Goal: Task Accomplishment & Management: Manage account settings

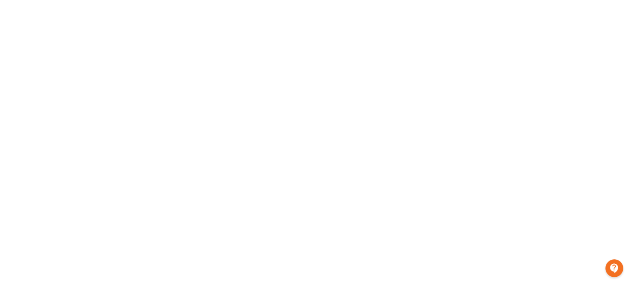
scroll to position [143, 0]
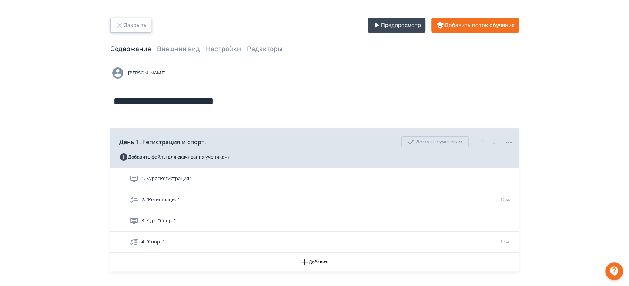
click at [119, 25] on icon "button" at bounding box center [119, 25] width 5 height 5
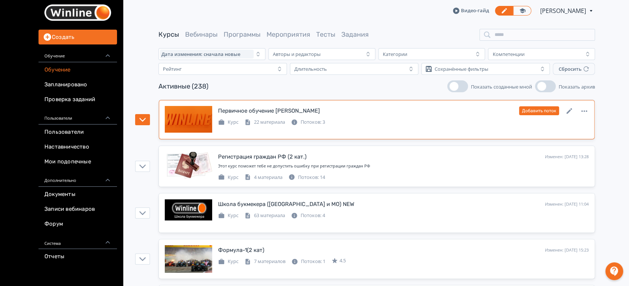
click at [381, 123] on div "Курс 22 материала Потоков: 3" at bounding box center [403, 121] width 370 height 9
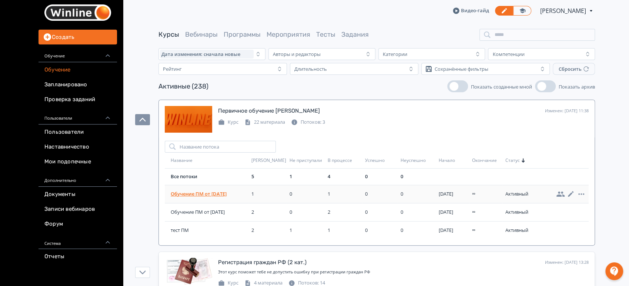
click at [202, 196] on span "Обучение ПМ от [DATE]" at bounding box center [210, 193] width 78 height 7
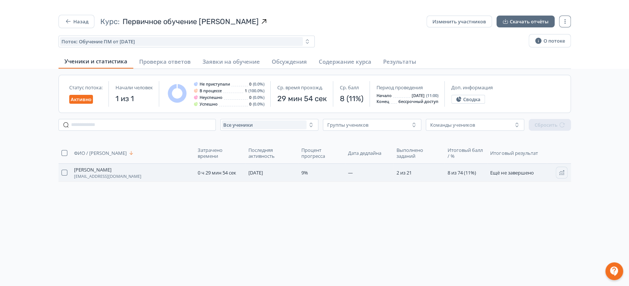
click at [278, 173] on td "[DATE]" at bounding box center [271, 173] width 53 height 18
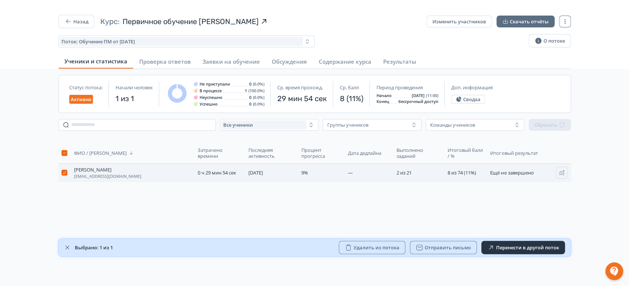
click at [348, 169] on span "—" at bounding box center [350, 172] width 5 height 7
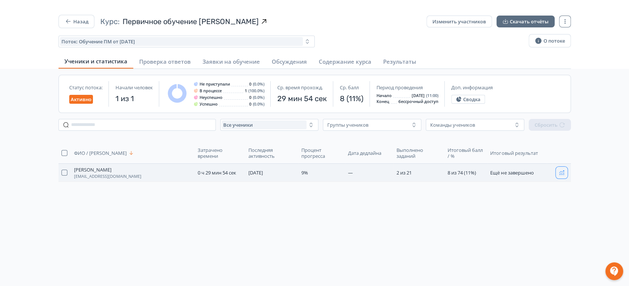
click at [560, 174] on icon "button" at bounding box center [562, 173] width 6 height 6
click at [97, 168] on span "[PERSON_NAME]" at bounding box center [92, 170] width 37 height 6
click at [81, 21] on button "Назад" at bounding box center [76, 21] width 36 height 13
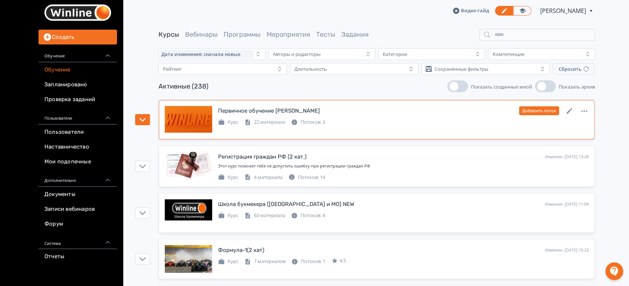
click at [330, 112] on div "Первичное обучение ПМ Изменен: [DATE] 13:51 Добавить поток" at bounding box center [403, 111] width 370 height 10
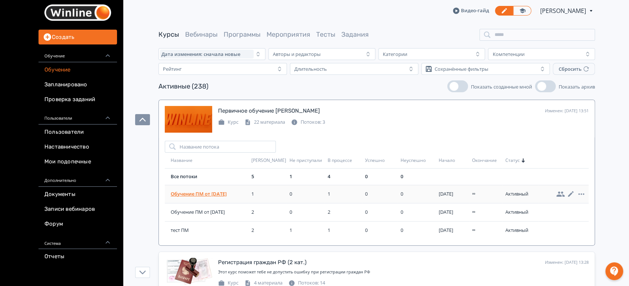
click at [219, 190] on span "Обучение ПМ от [DATE]" at bounding box center [210, 193] width 78 height 7
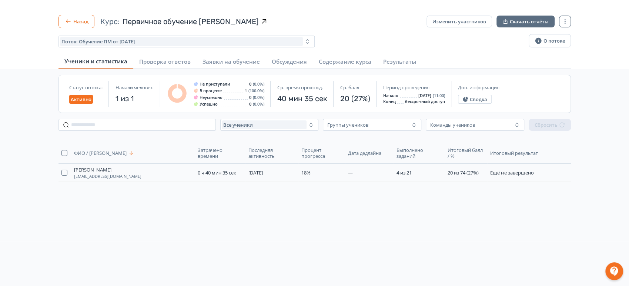
click at [73, 19] on button "Назад" at bounding box center [76, 21] width 36 height 13
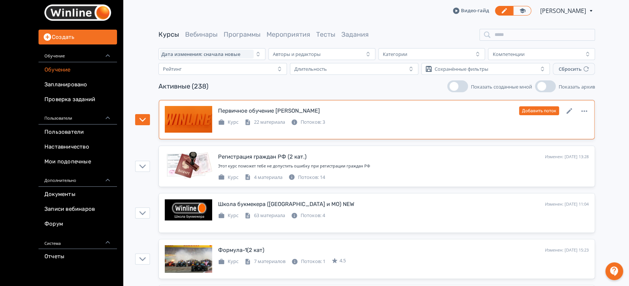
click at [389, 114] on div "Первичное обучение ПМ Изменен: [DATE] 13:51 Добавить поток" at bounding box center [403, 111] width 370 height 10
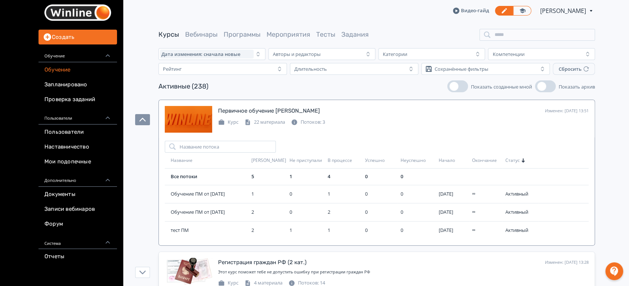
click at [59, 74] on link "Обучение" at bounding box center [77, 69] width 78 height 15
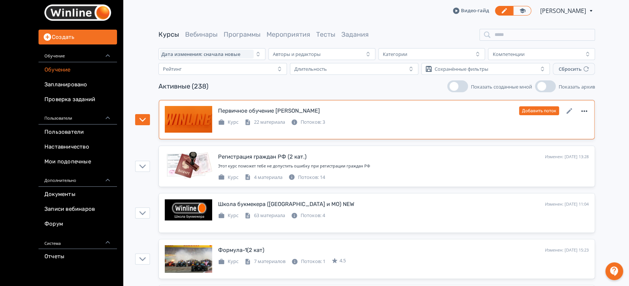
click at [582, 109] on icon at bounding box center [584, 111] width 9 height 9
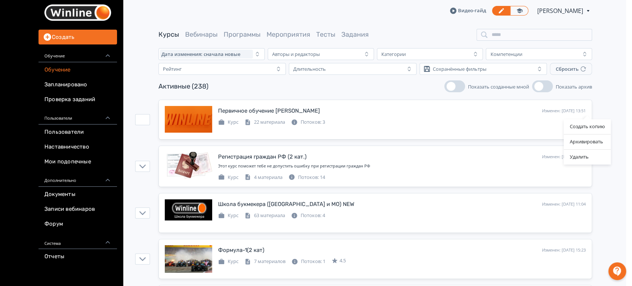
click at [607, 102] on div "Создать копию Архивировать Удалить" at bounding box center [316, 143] width 632 height 286
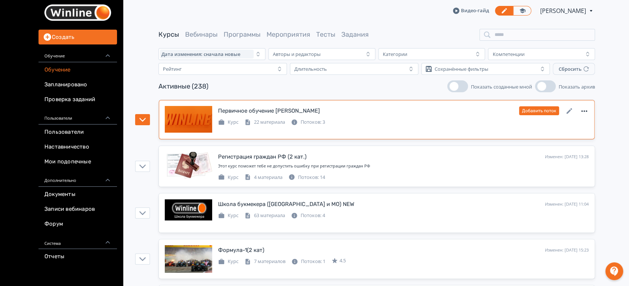
click at [585, 111] on icon at bounding box center [584, 111] width 9 height 9
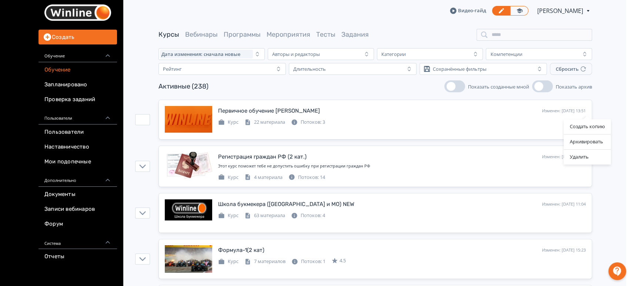
click at [600, 104] on div "Создать копию Архивировать Удалить" at bounding box center [316, 143] width 632 height 286
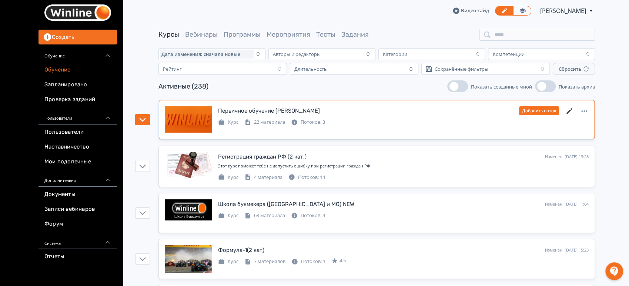
click at [568, 112] on icon at bounding box center [569, 111] width 6 height 6
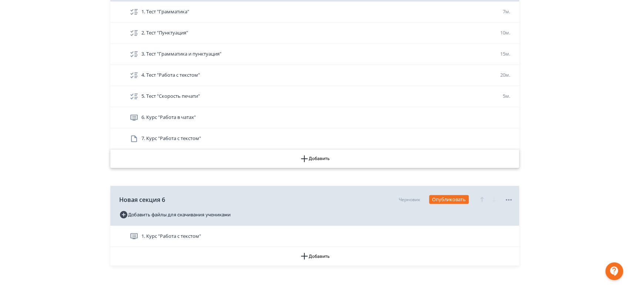
scroll to position [781, 0]
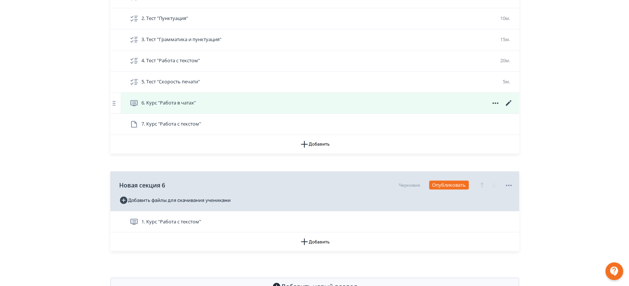
click at [507, 102] on icon at bounding box center [508, 102] width 9 height 9
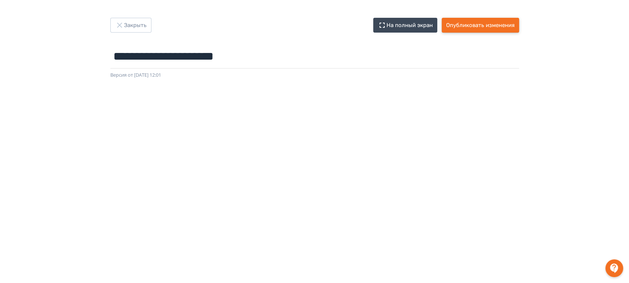
click at [457, 29] on button "Опубликовать изменения" at bounding box center [480, 25] width 77 height 15
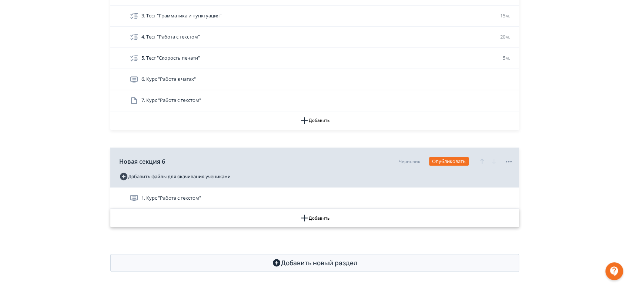
scroll to position [808, 0]
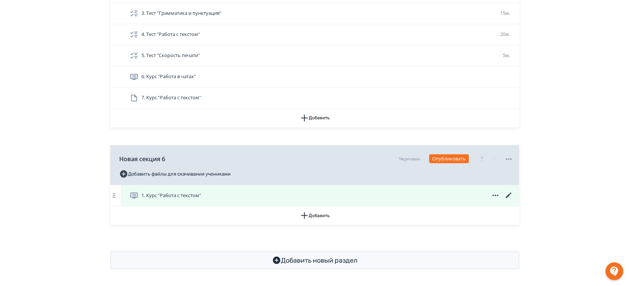
click at [508, 193] on icon at bounding box center [508, 195] width 6 height 6
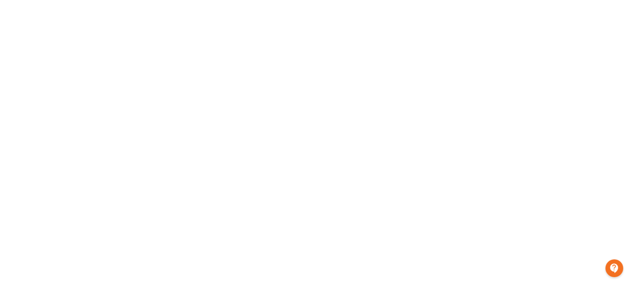
scroll to position [143, 0]
click at [615, 148] on div at bounding box center [314, 102] width 629 height 333
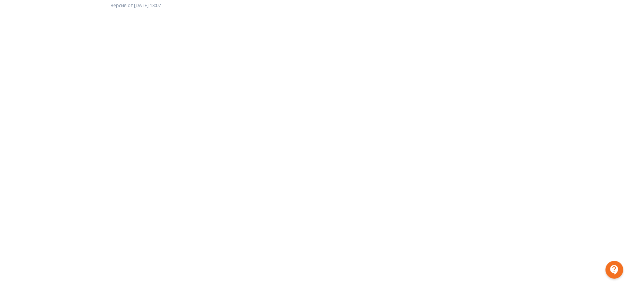
scroll to position [0, 0]
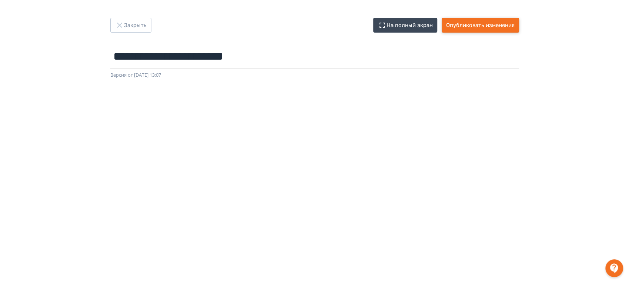
click at [473, 21] on button "Опубликовать изменения" at bounding box center [480, 25] width 77 height 15
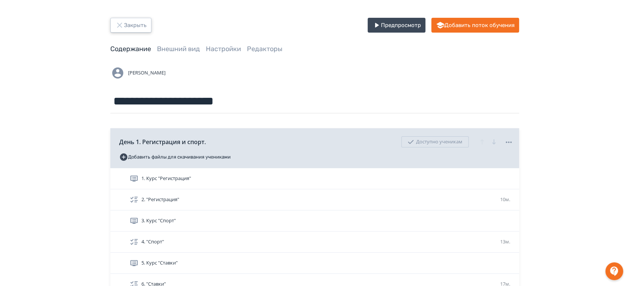
click at [128, 22] on button "Закрыть" at bounding box center [130, 25] width 41 height 15
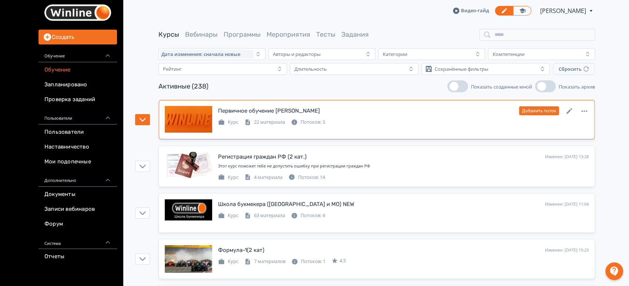
click at [361, 130] on div "Первичное обучение ПМ Изменен: [DATE] 15:15 Добавить поток Курс 22 материала По…" at bounding box center [377, 119] width 424 height 27
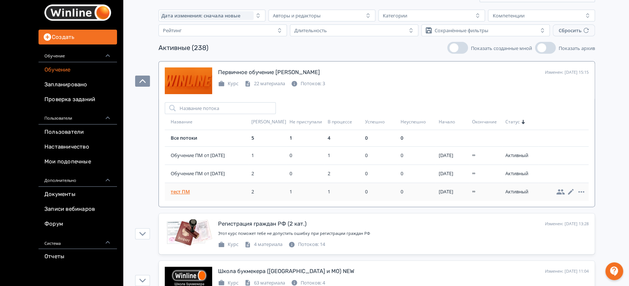
scroll to position [82, 0]
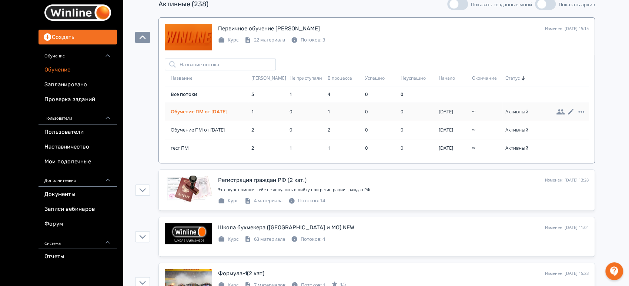
click at [209, 113] on span "Обучение ПМ от [DATE]" at bounding box center [210, 111] width 78 height 7
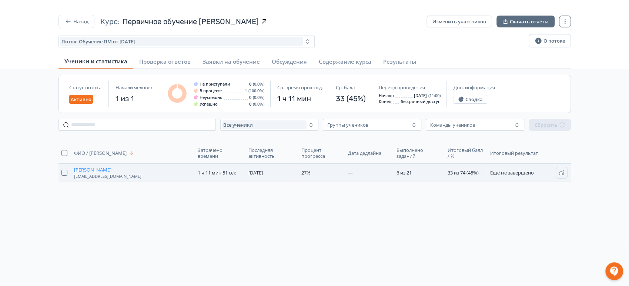
click at [94, 168] on span "[PERSON_NAME]" at bounding box center [92, 170] width 37 height 6
click at [78, 20] on button "Назад" at bounding box center [76, 21] width 36 height 13
